Goal: Answer question/provide support

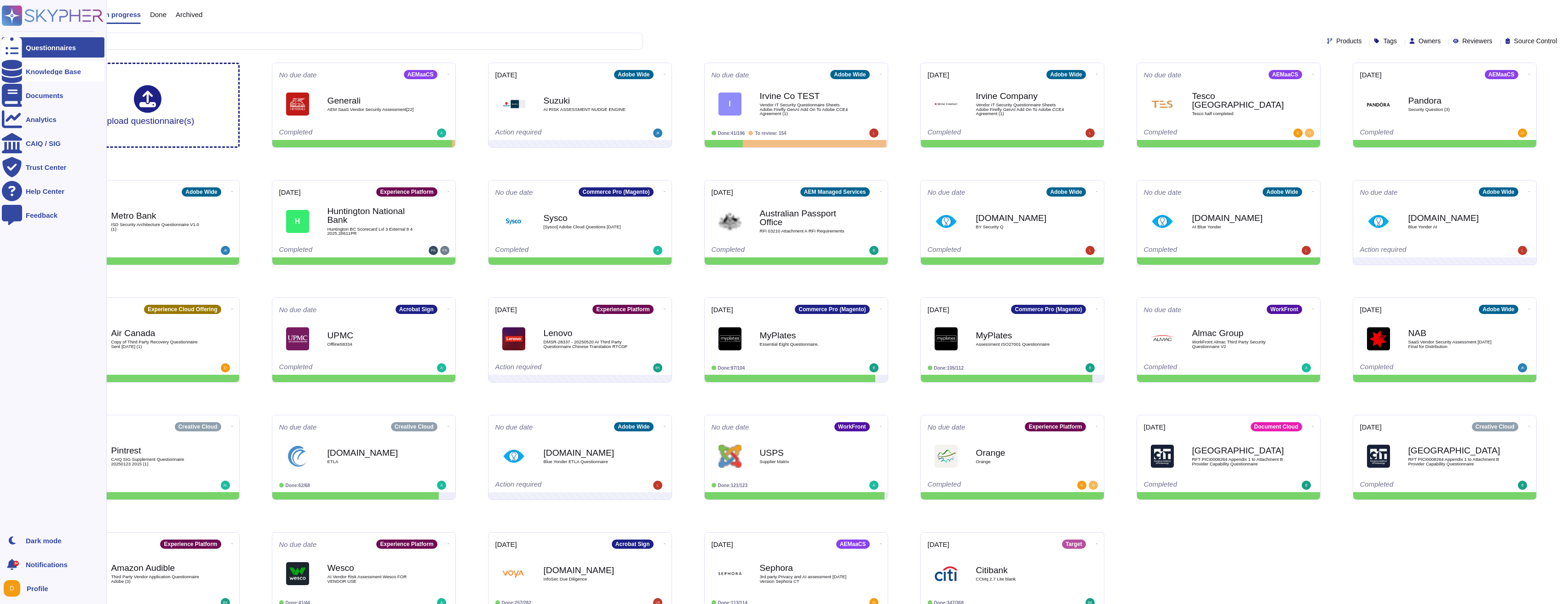
click at [21, 77] on div at bounding box center [11, 71] width 21 height 21
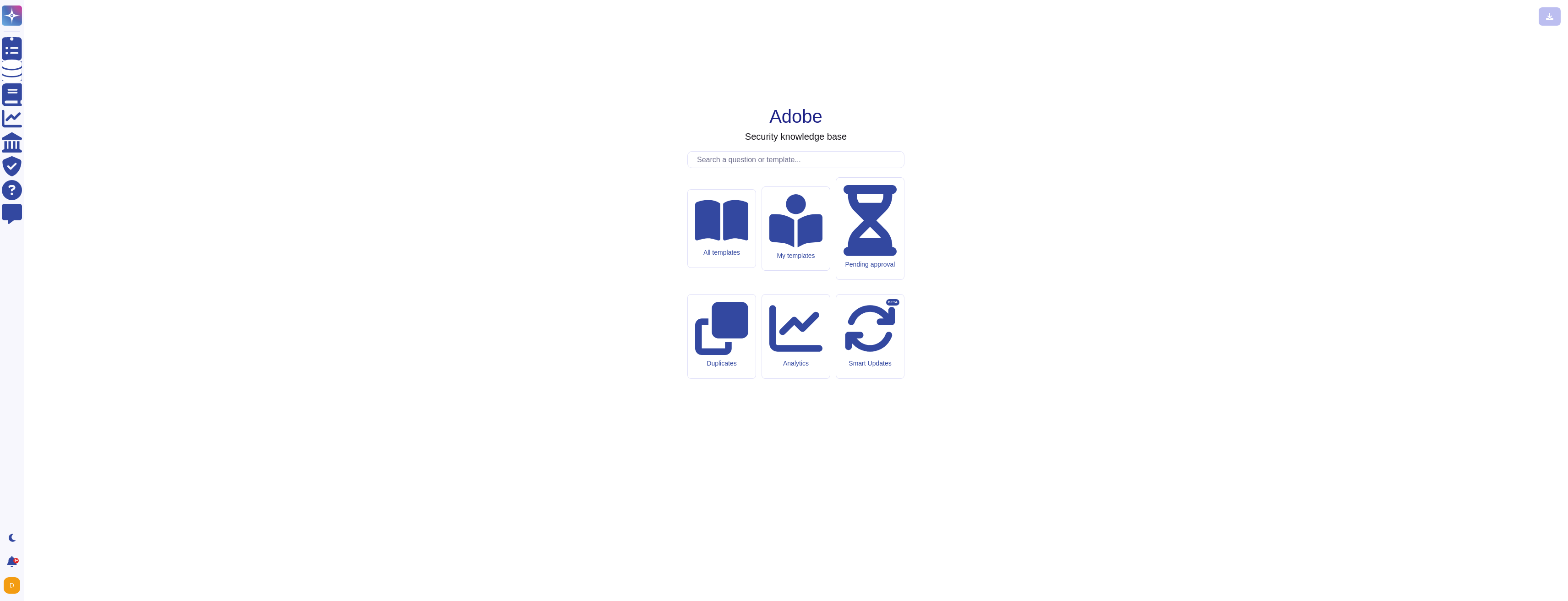
click at [702, 168] on input "text" at bounding box center [798, 159] width 211 height 16
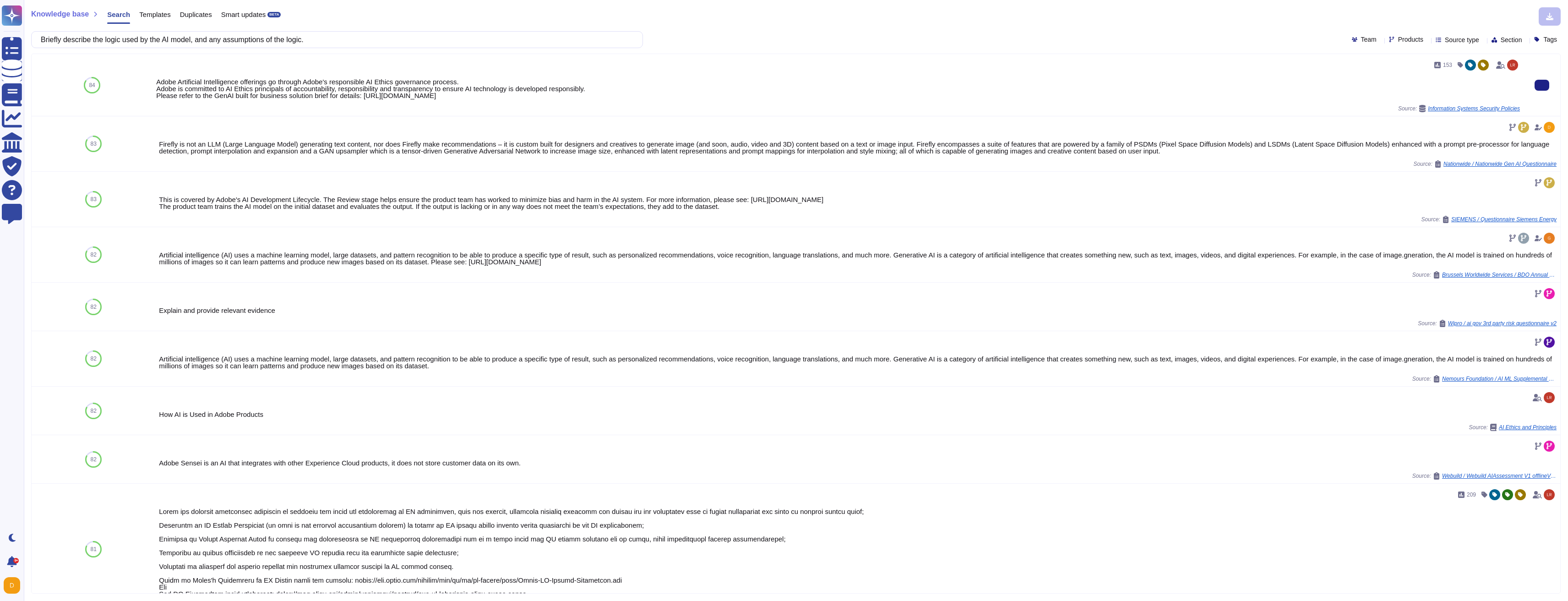
drag, startPoint x: 819, startPoint y: 97, endPoint x: 365, endPoint y: 99, distance: 454.0
click at [365, 99] on div "Adobe Artificial Intelligence offerings go through Adobe's responsible AI Ethic…" at bounding box center [838, 88] width 1364 height 21
click at [384, 98] on div "Adobe Artificial Intelligence offerings go through Adobe's responsible AI Ethic…" at bounding box center [838, 88] width 1364 height 21
click at [378, 97] on div "Adobe Artificial Intelligence offerings go through Adobe's responsible AI Ethic…" at bounding box center [838, 88] width 1364 height 21
click at [378, 96] on div "Adobe Artificial Intelligence offerings go through Adobe's responsible AI Ethic…" at bounding box center [838, 88] width 1364 height 21
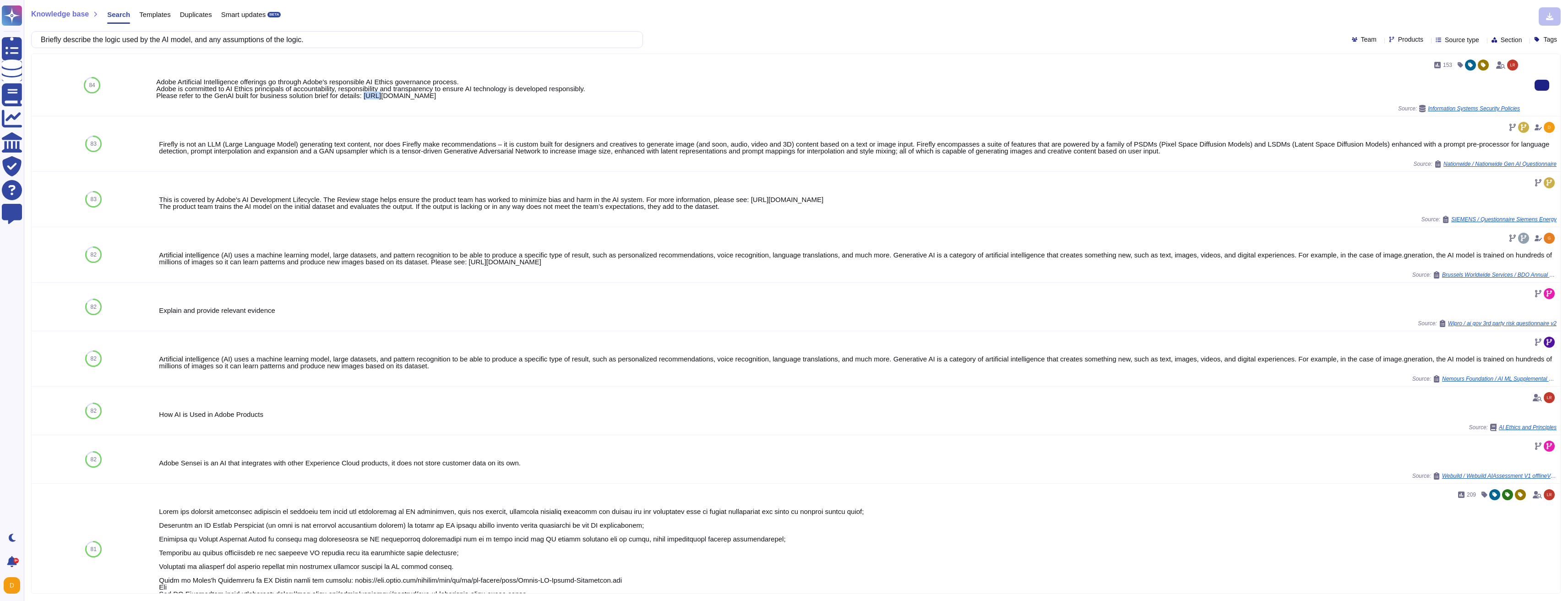
click at [372, 96] on div "Adobe Artificial Intelligence offerings go through Adobe's responsible AI Ethic…" at bounding box center [838, 88] width 1364 height 21
drag, startPoint x: 371, startPoint y: 96, endPoint x: 807, endPoint y: 97, distance: 436.0
click at [807, 97] on div "Adobe Artificial Intelligence offerings go through Adobe's responsible AI Ethic…" at bounding box center [838, 88] width 1364 height 21
copy div "[URL][DOMAIN_NAME]"
click at [148, 39] on input "Briefly describe the logic used by the AI model, and any assumptions of the log…" at bounding box center [335, 40] width 597 height 16
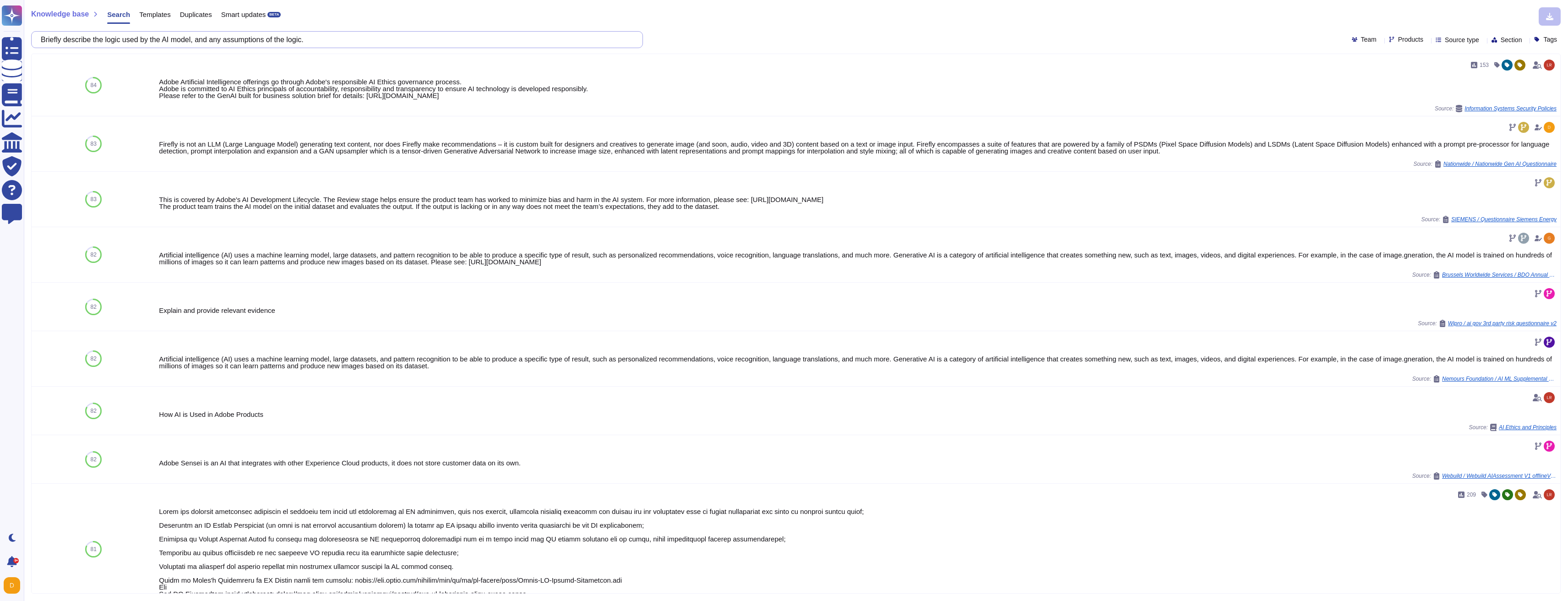
click at [148, 39] on input "Briefly describe the logic used by the AI model, and any assumptions of the log…" at bounding box center [335, 40] width 597 height 16
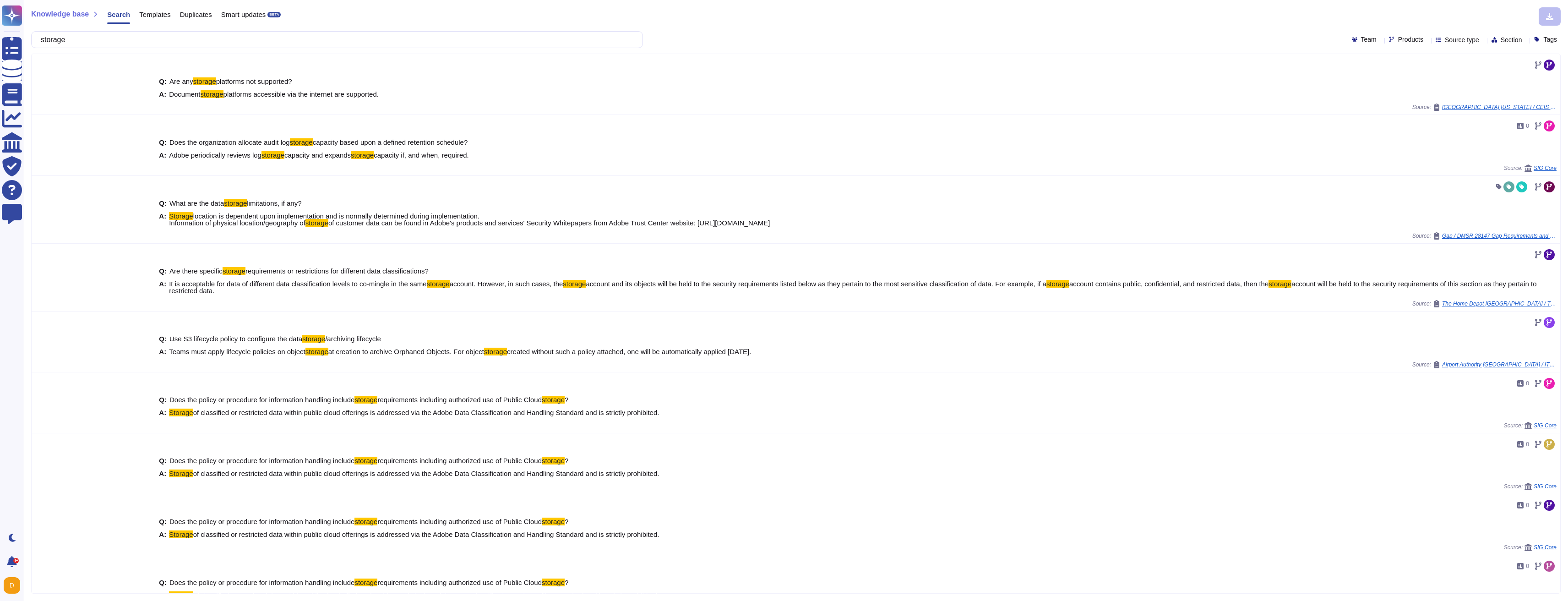
click at [1399, 39] on span "Products" at bounding box center [1411, 40] width 25 height 6
click at [1435, 96] on span "Experience Platform" at bounding box center [1424, 98] width 62 height 8
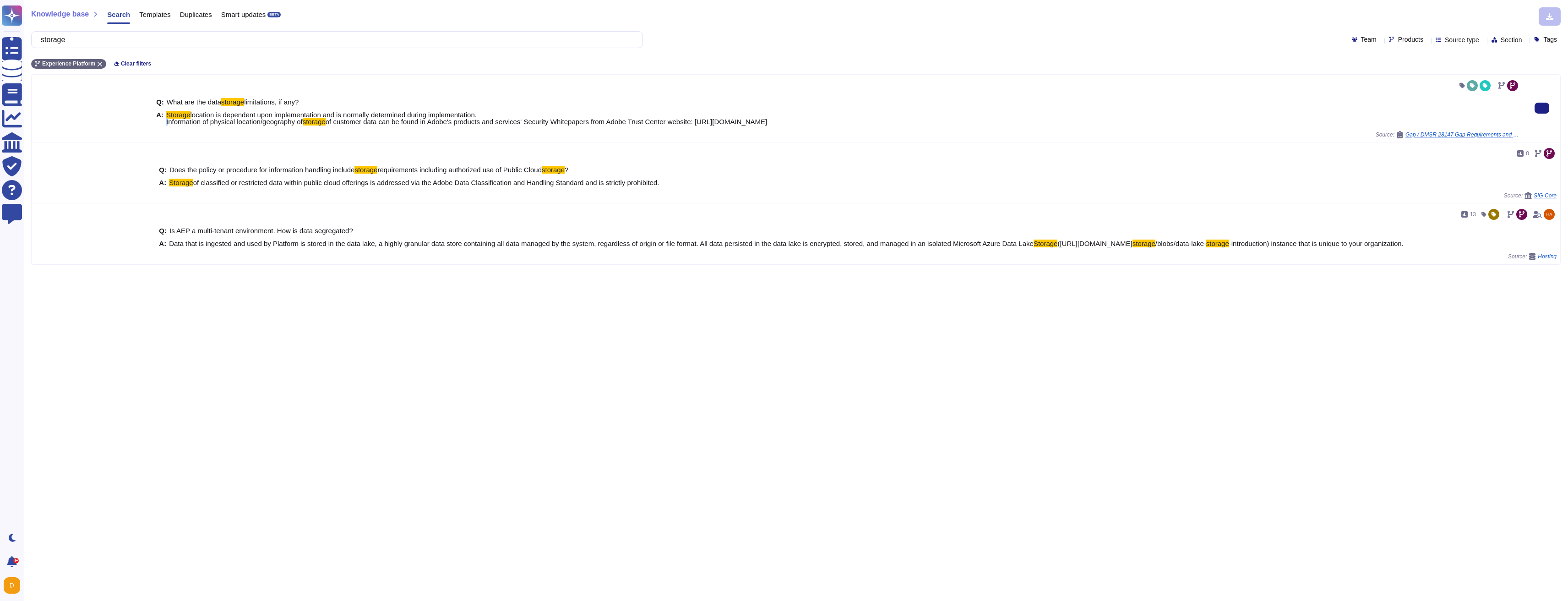
drag, startPoint x: 493, startPoint y: 115, endPoint x: 166, endPoint y: 117, distance: 327.0
click at [166, 117] on span "Storage location is dependent upon implementation and is normally determined du…" at bounding box center [467, 118] width 601 height 14
click at [261, 113] on span "location is dependent upon implementation and is normally determined during imp…" at bounding box center [322, 118] width 311 height 14
click at [286, 246] on span "Data that is ingested and used by Platform is stored in the data lake, a highly…" at bounding box center [599, 243] width 865 height 8
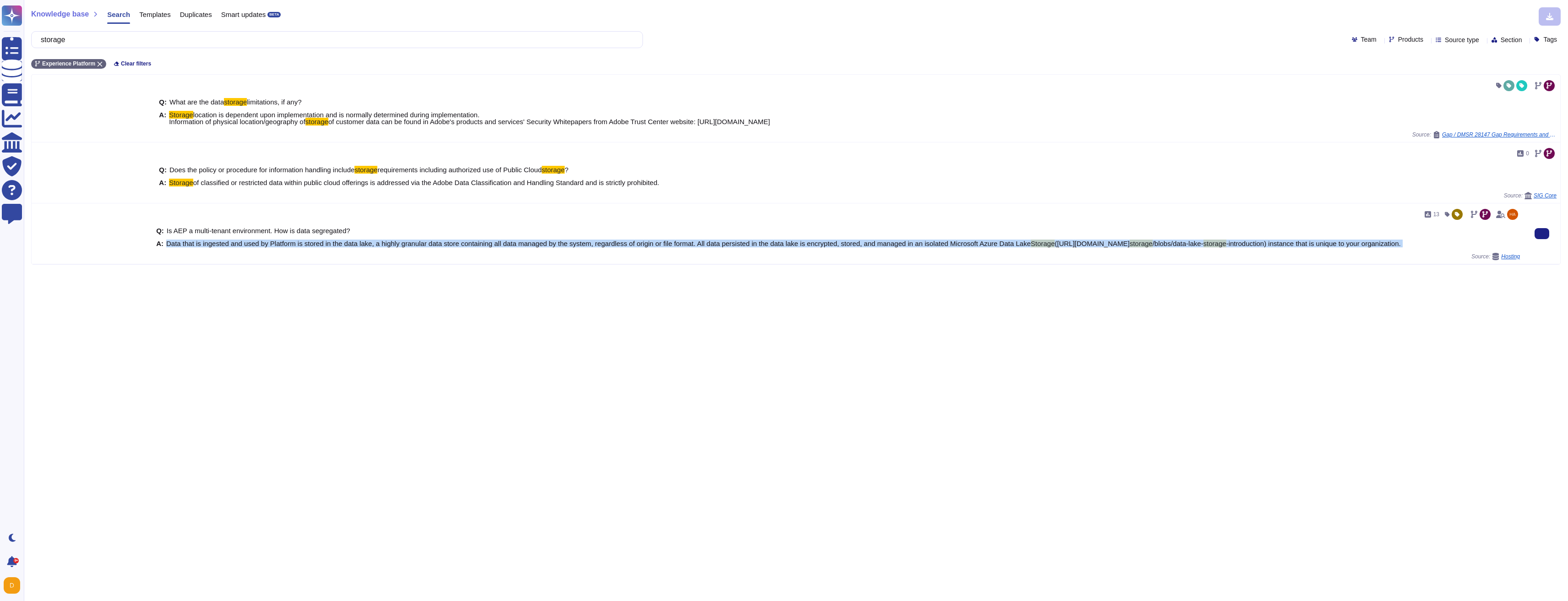
click at [287, 246] on span "Data that is ingested and used by Platform is stored in the data lake, a highly…" at bounding box center [599, 243] width 865 height 8
copy span "Data that is ingested and used by Platform is stored in the data lake, a highly…"
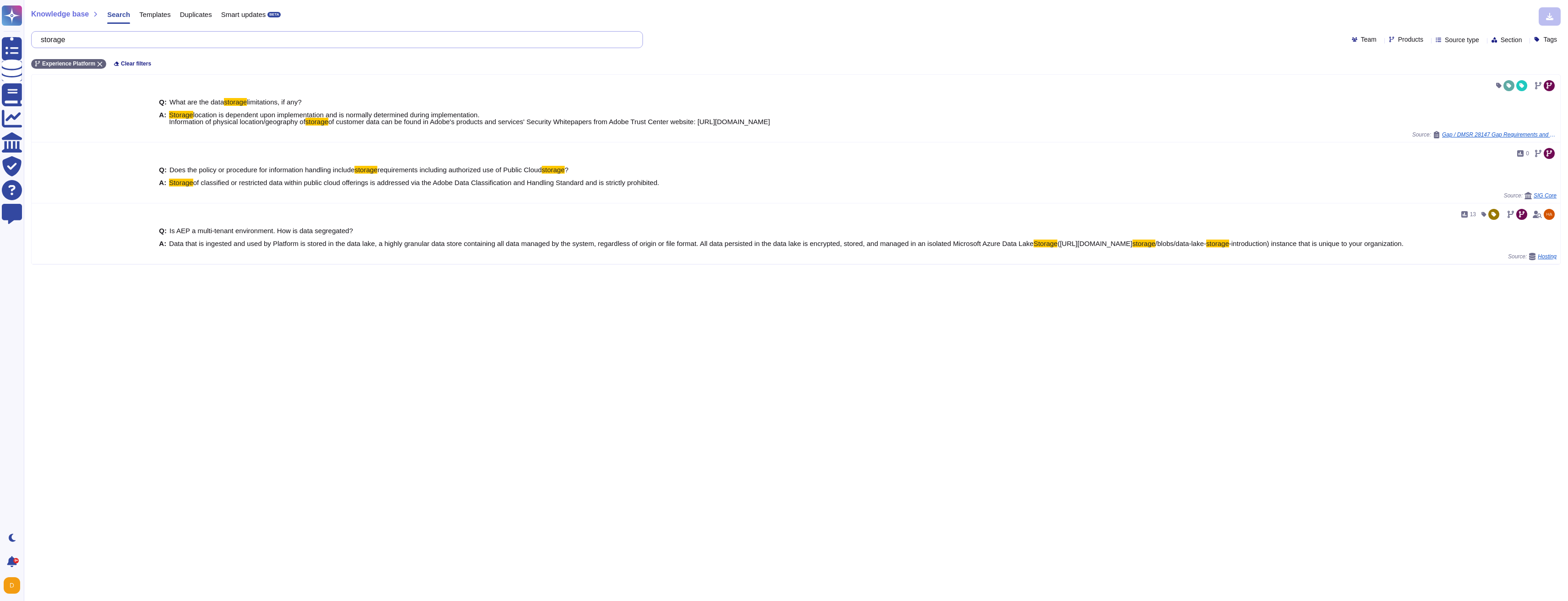
click at [190, 44] on input "storage" at bounding box center [335, 40] width 597 height 16
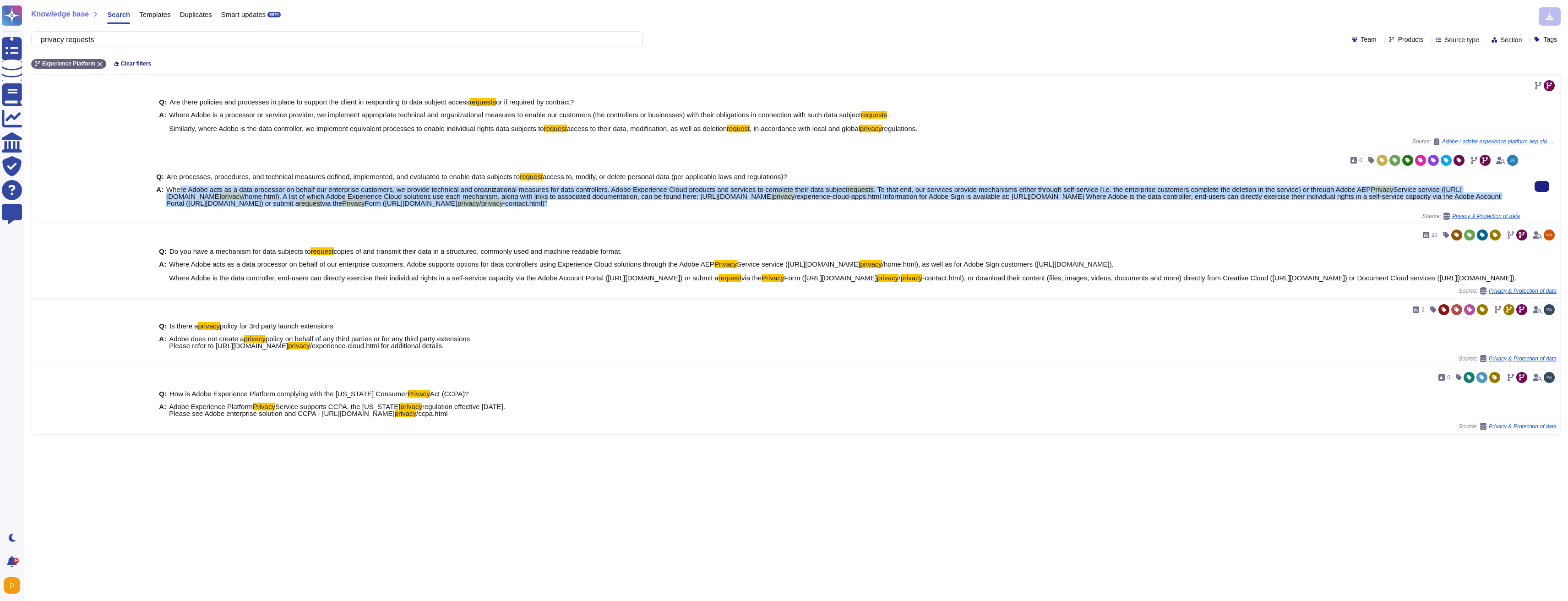
drag, startPoint x: 989, startPoint y: 200, endPoint x: 180, endPoint y: 186, distance: 809.1
click at [180, 186] on span "Where Adobe acts as a data processor on behalf our enterprise customers, we pro…" at bounding box center [843, 196] width 1354 height 21
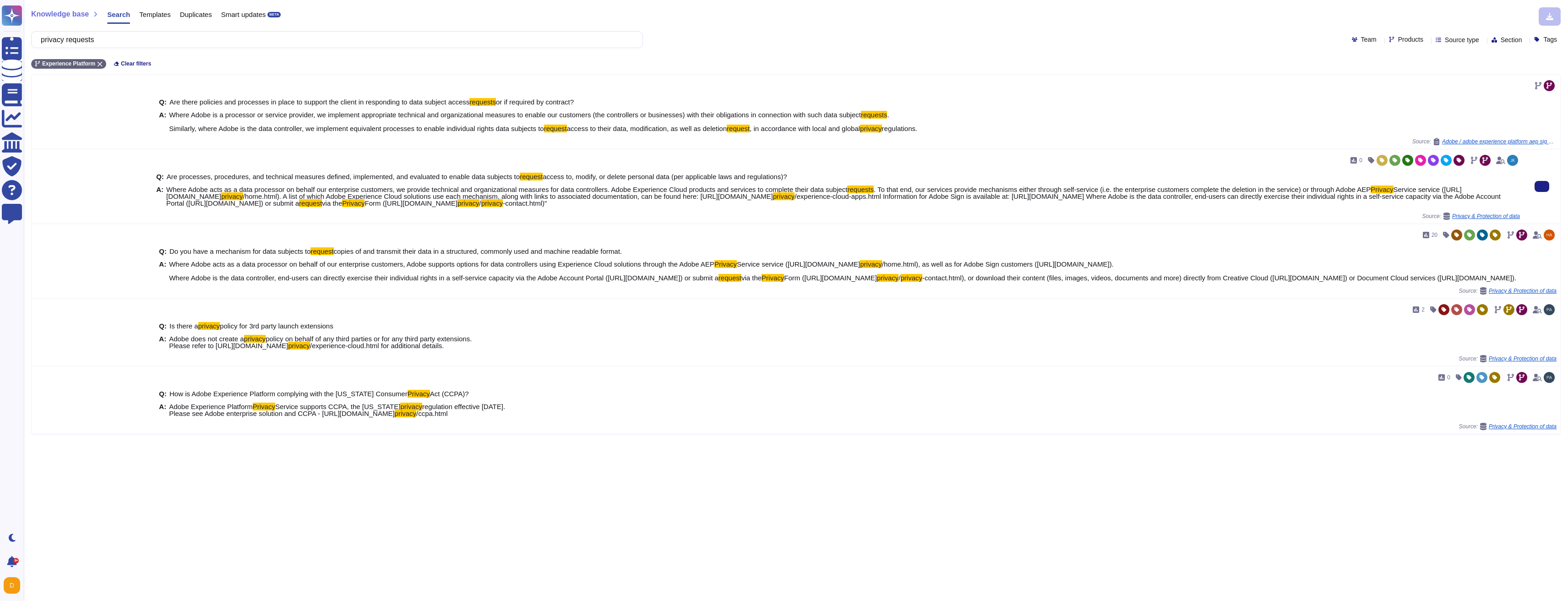
click at [169, 188] on span "Where Adobe acts as a data processor on behalf our enterprise customers, we pro…" at bounding box center [507, 189] width 682 height 8
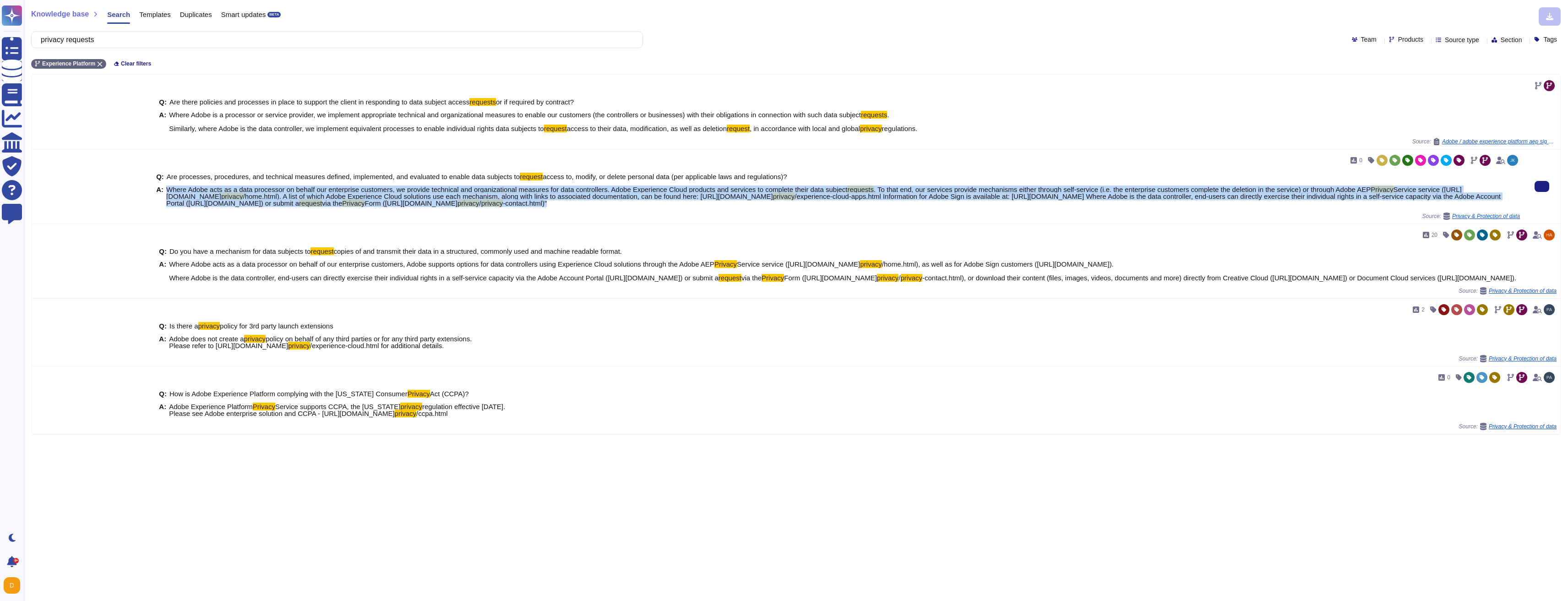
drag, startPoint x: 193, startPoint y: 187, endPoint x: 995, endPoint y: 204, distance: 802.2
click at [995, 204] on span "Where Adobe acts as a data processor on behalf our enterprise customers, we pro…" at bounding box center [843, 196] width 1354 height 21
copy span "Where Adobe acts as a data processor on behalf our enterprise customers, we pro…"
click at [547, 206] on span "-contact.html)"" at bounding box center [525, 203] width 44 height 8
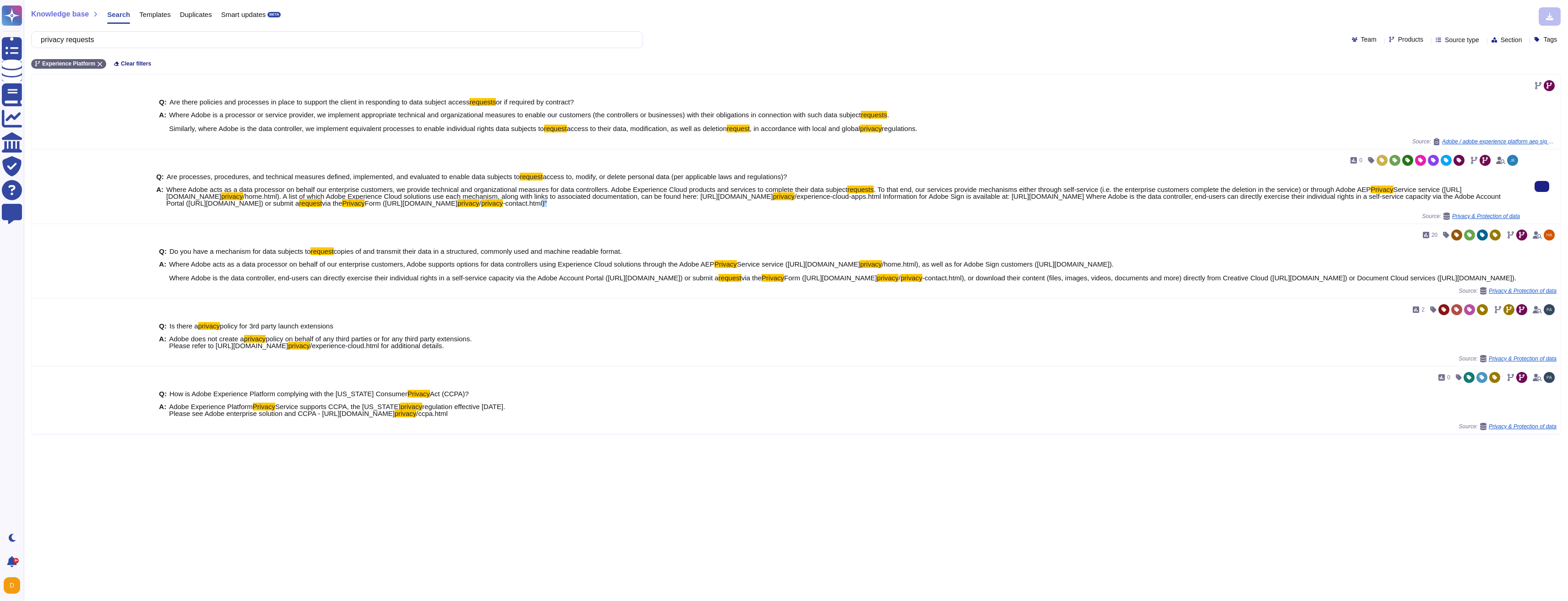
drag, startPoint x: 983, startPoint y: 204, endPoint x: 1041, endPoint y: 209, distance: 58.2
click at [1041, 209] on div "Q: Are processes, procedures, and technical measures defined, implemented, and …" at bounding box center [838, 190] width 1364 height 45
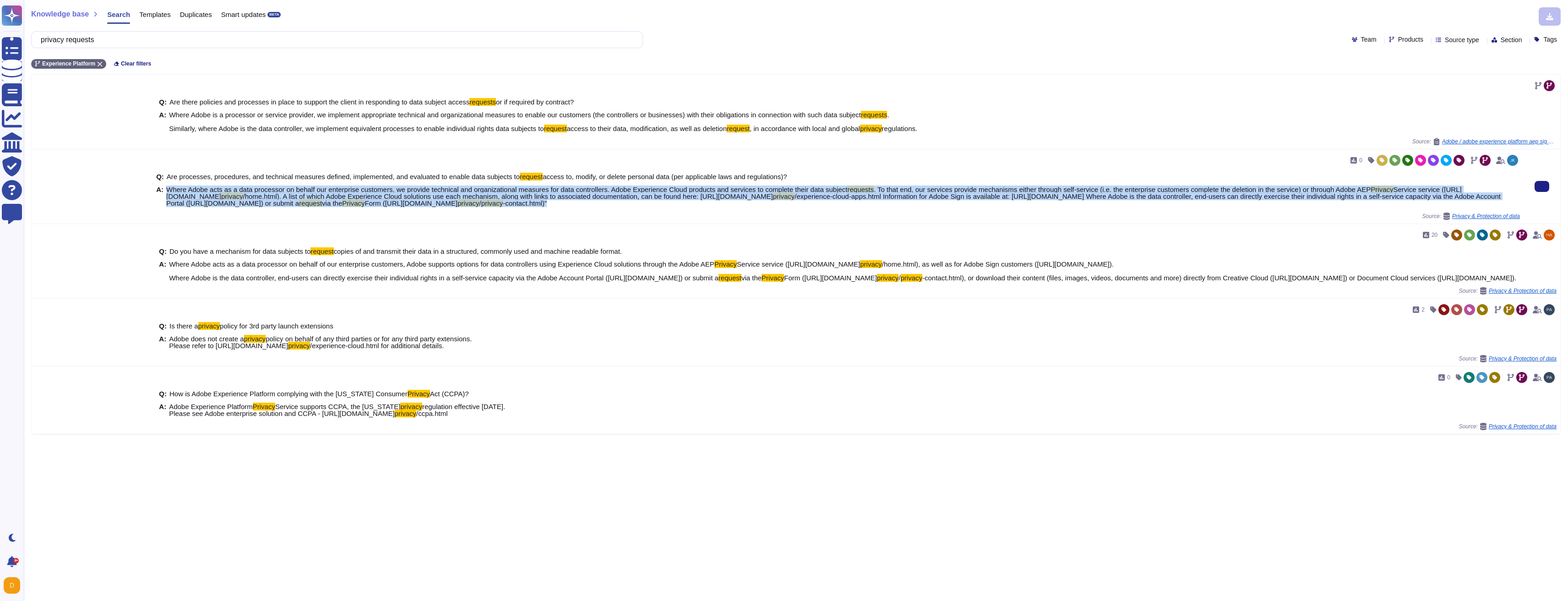
drag, startPoint x: 1037, startPoint y: 207, endPoint x: 163, endPoint y: 190, distance: 874.2
click at [163, 190] on div "Q: Are processes, procedures, and technical measures defined, implemented, and …" at bounding box center [838, 190] width 1364 height 45
copy div "Where Adobe acts as a data processor on behalf our enterprise customers, we pro…"
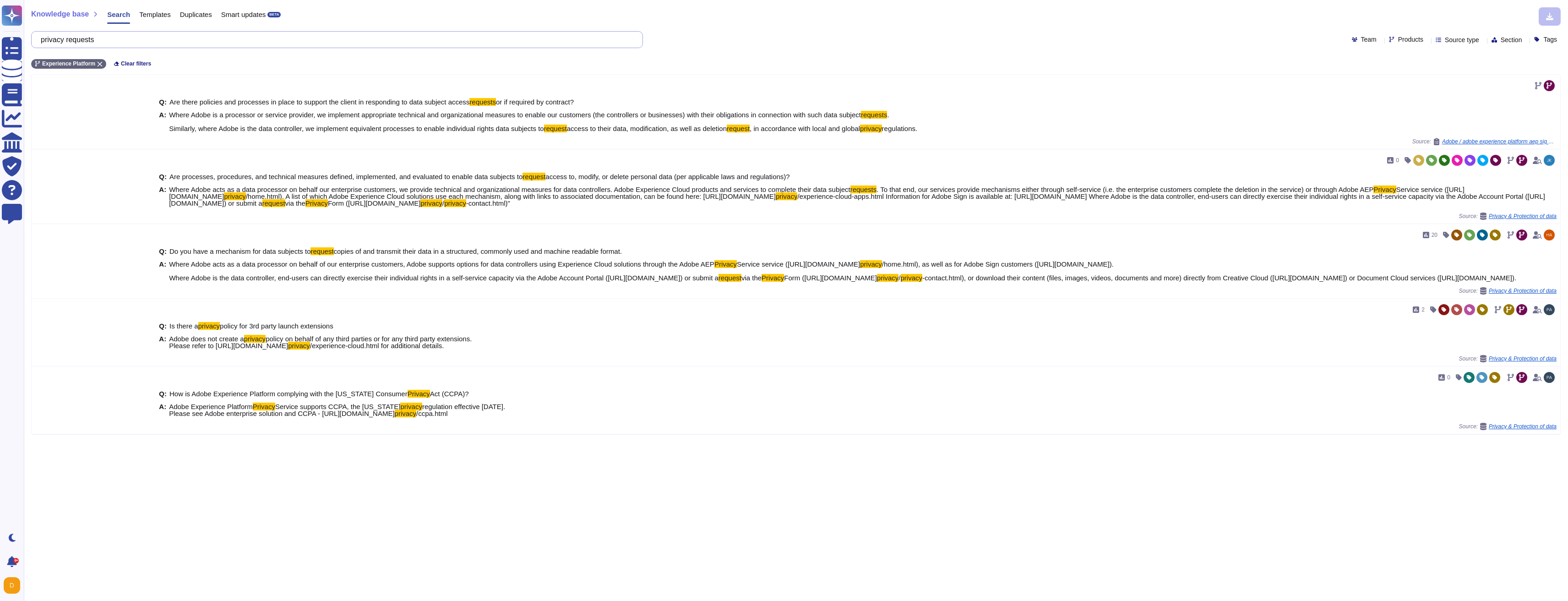
click at [290, 36] on input "privacy requests" at bounding box center [335, 40] width 597 height 16
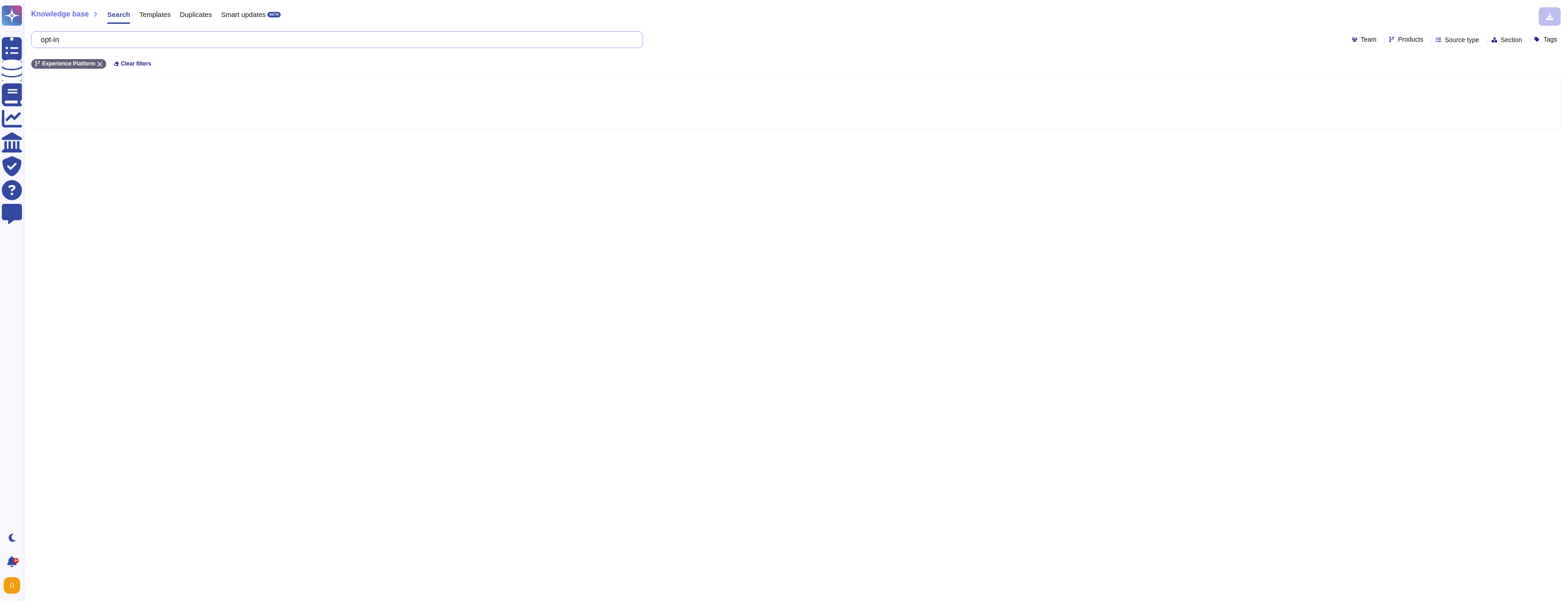
type input "opt-in"
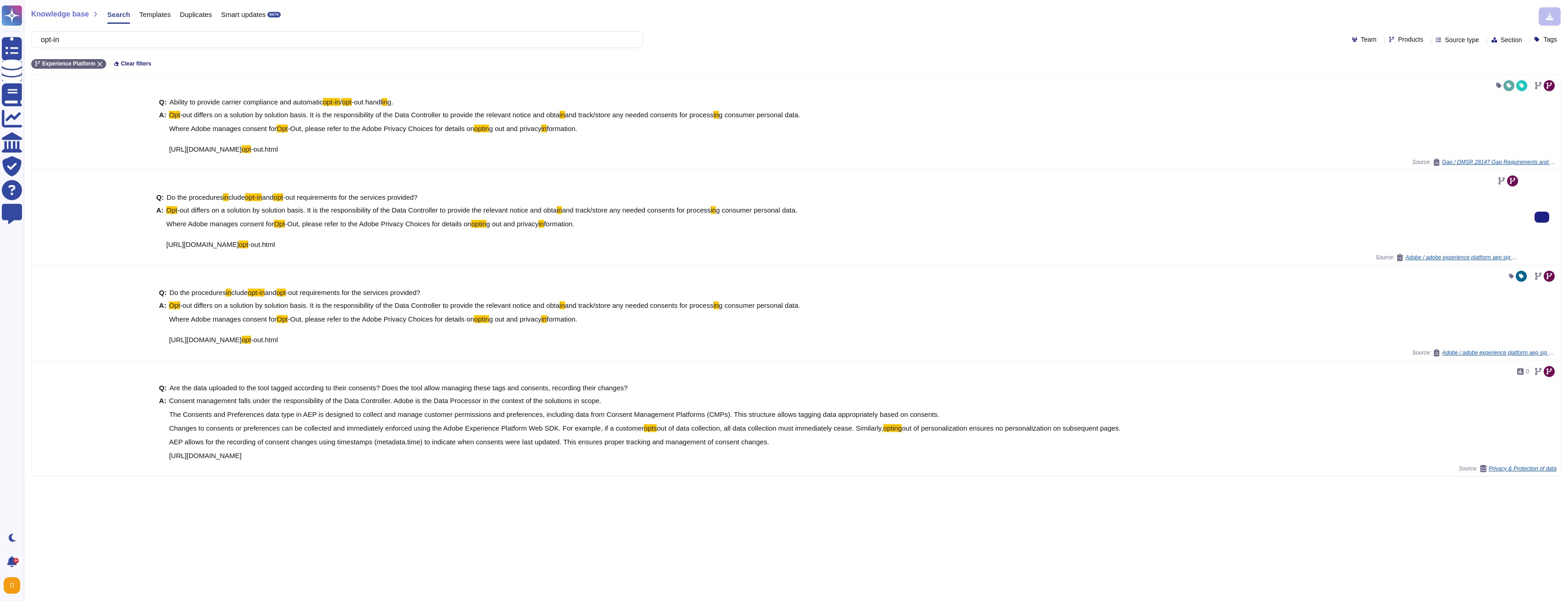
drag, startPoint x: 345, startPoint y: 246, endPoint x: 297, endPoint y: 213, distance: 58.2
click at [168, 207] on span "Opt -out differs on a solution by solution basis. It is the responsibility of t…" at bounding box center [482, 227] width 631 height 41
